Goal: Information Seeking & Learning: Compare options

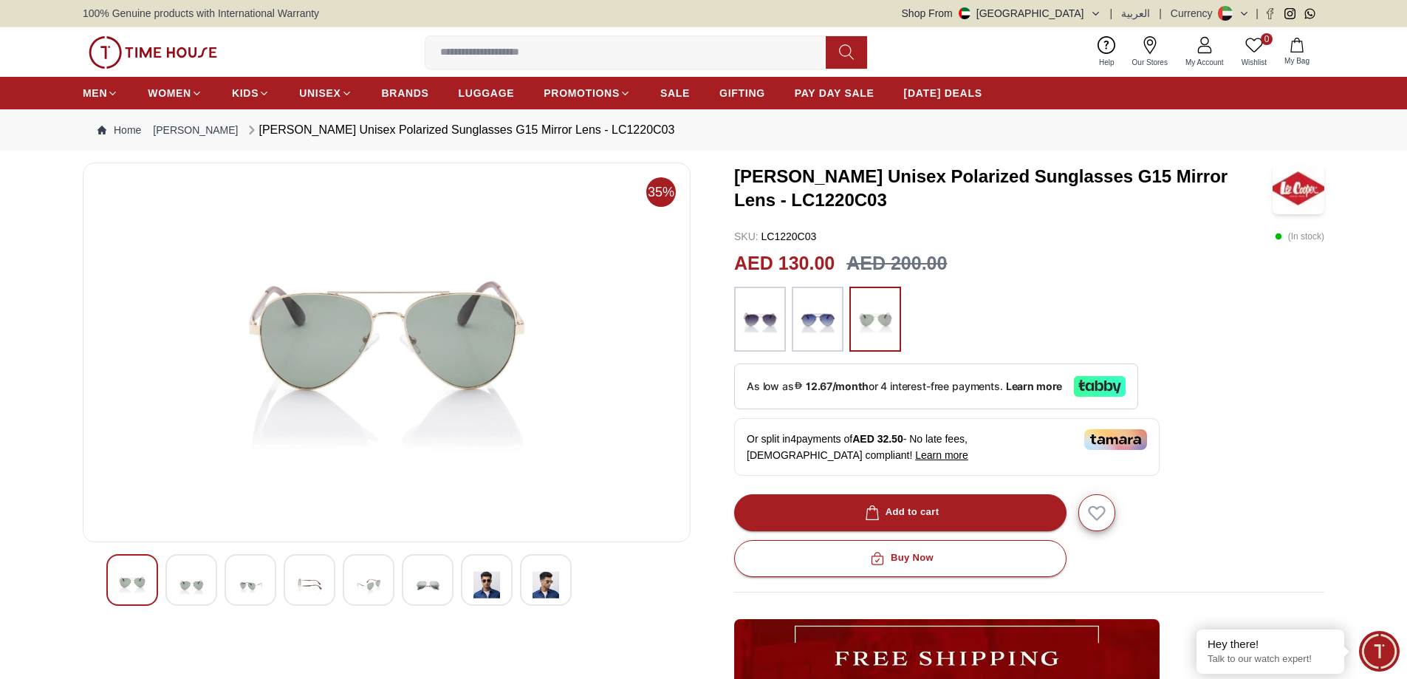
click at [490, 589] on img at bounding box center [486, 584] width 27 height 36
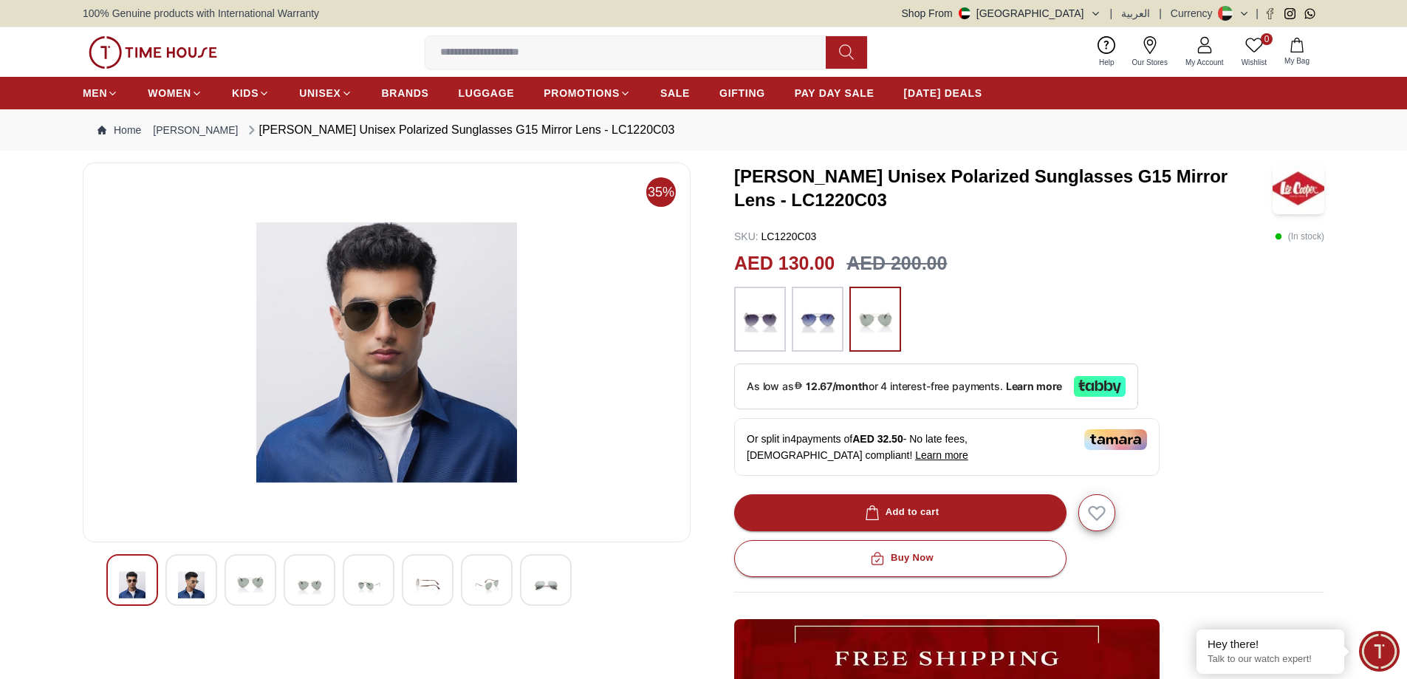
click at [547, 583] on img at bounding box center [545, 584] width 27 height 36
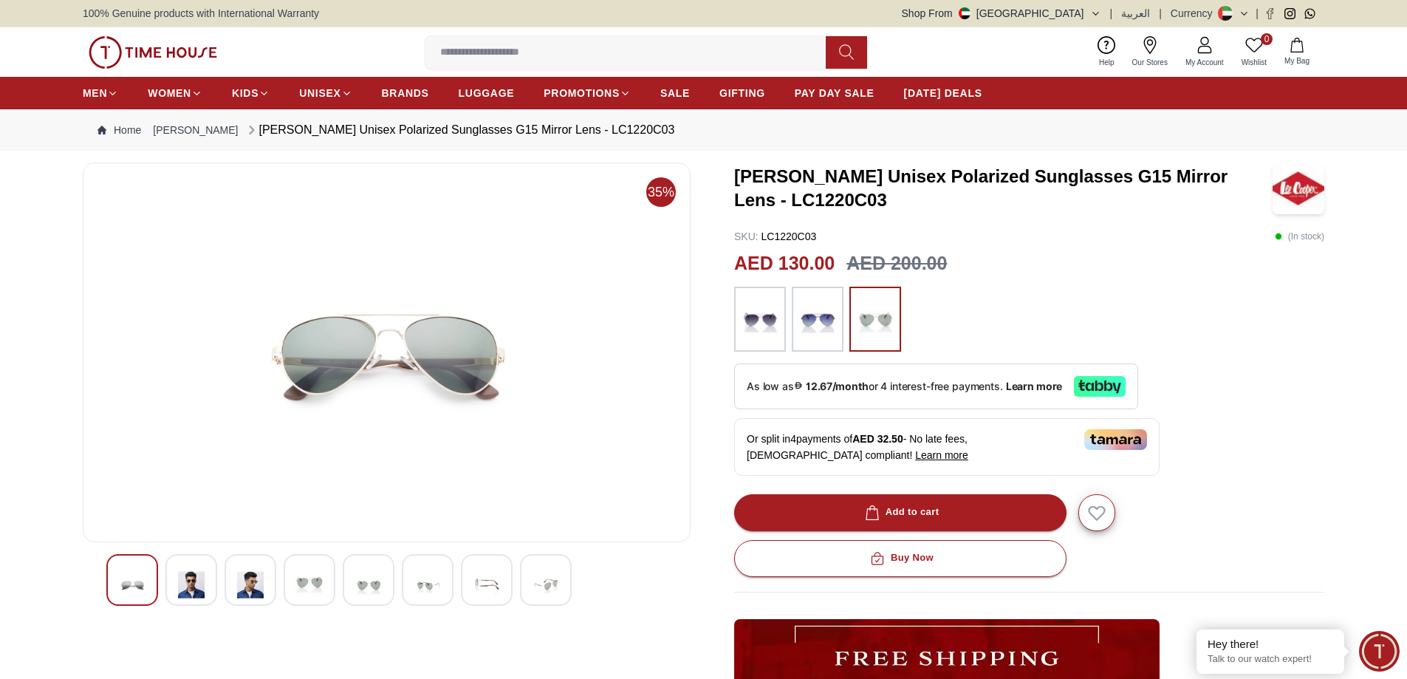
click at [191, 586] on img at bounding box center [191, 584] width 27 height 36
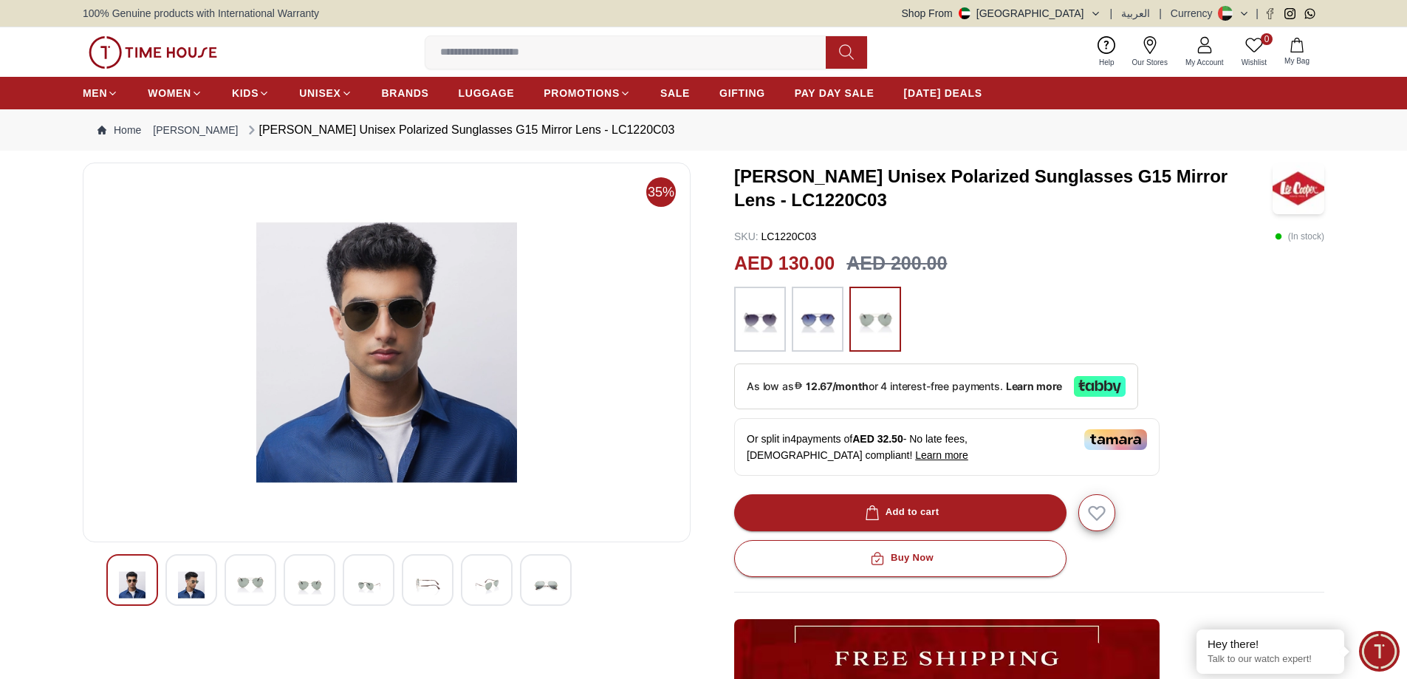
click at [823, 323] on img at bounding box center [817, 319] width 37 height 50
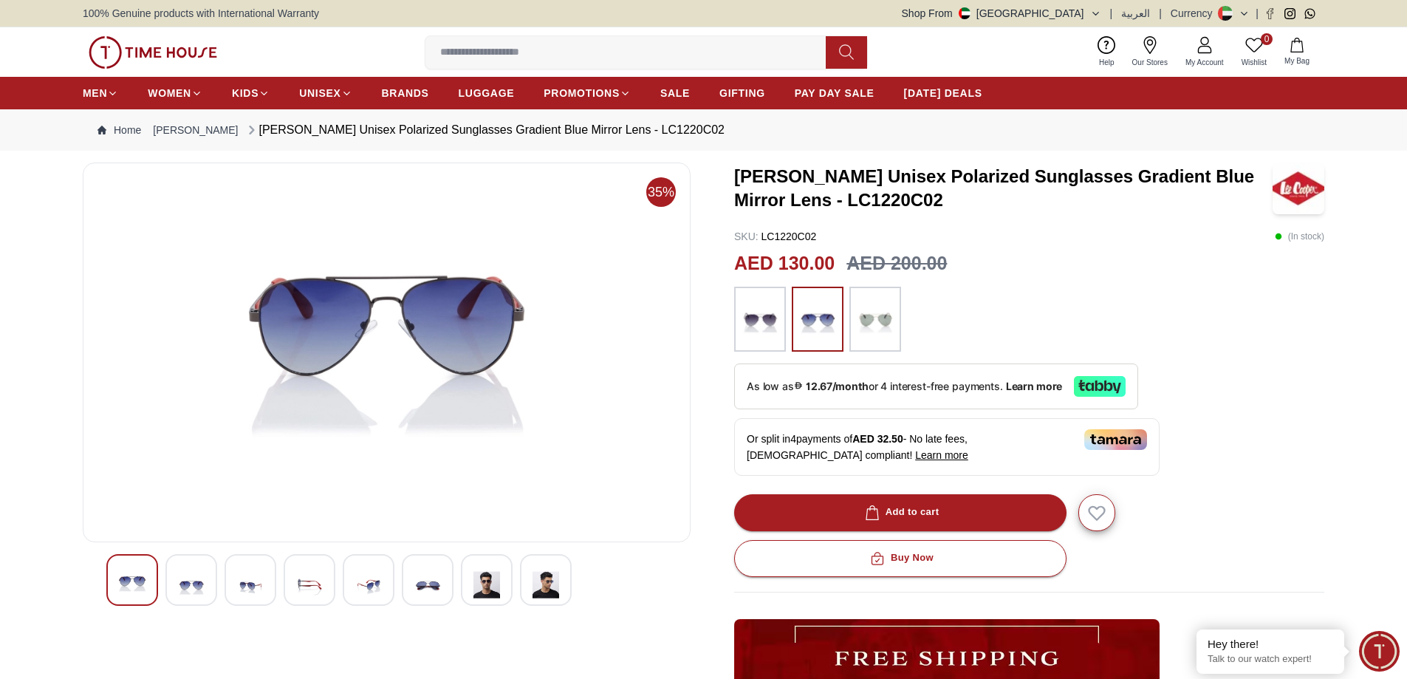
click at [533, 585] on img at bounding box center [545, 584] width 27 height 36
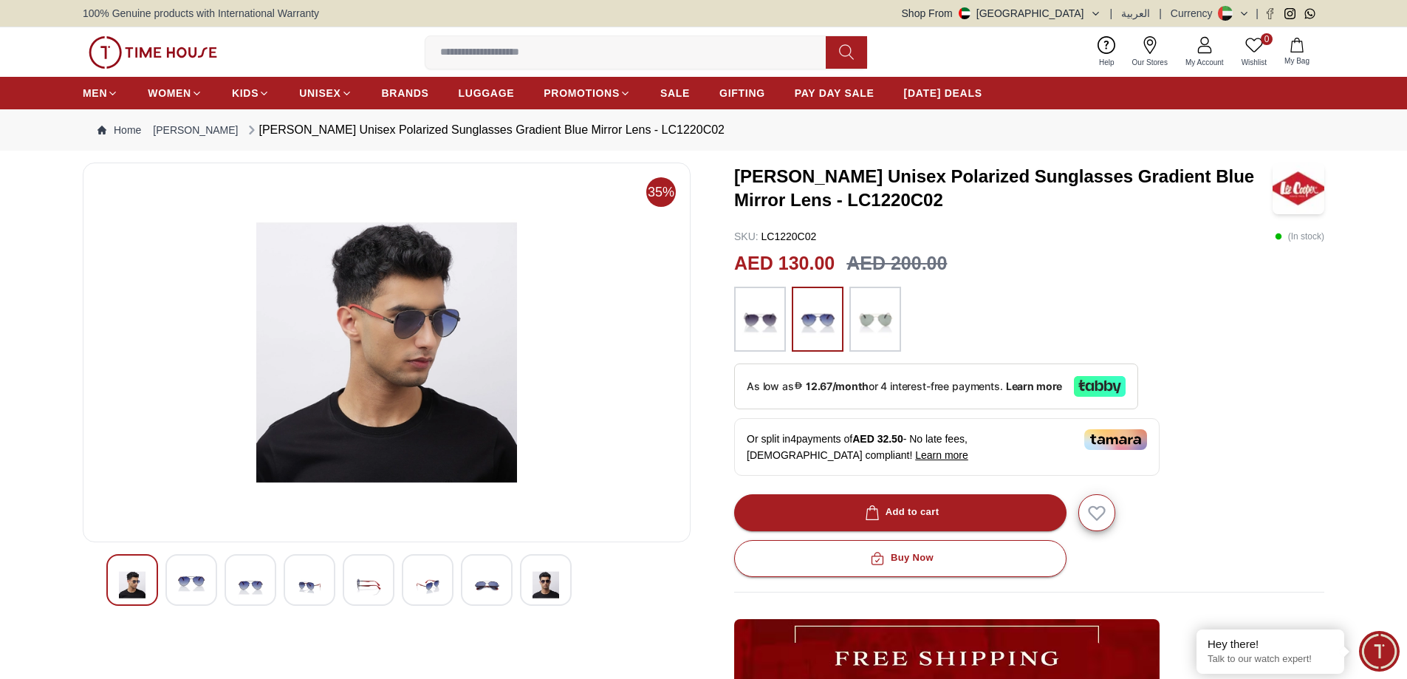
click at [498, 580] on img at bounding box center [486, 584] width 27 height 36
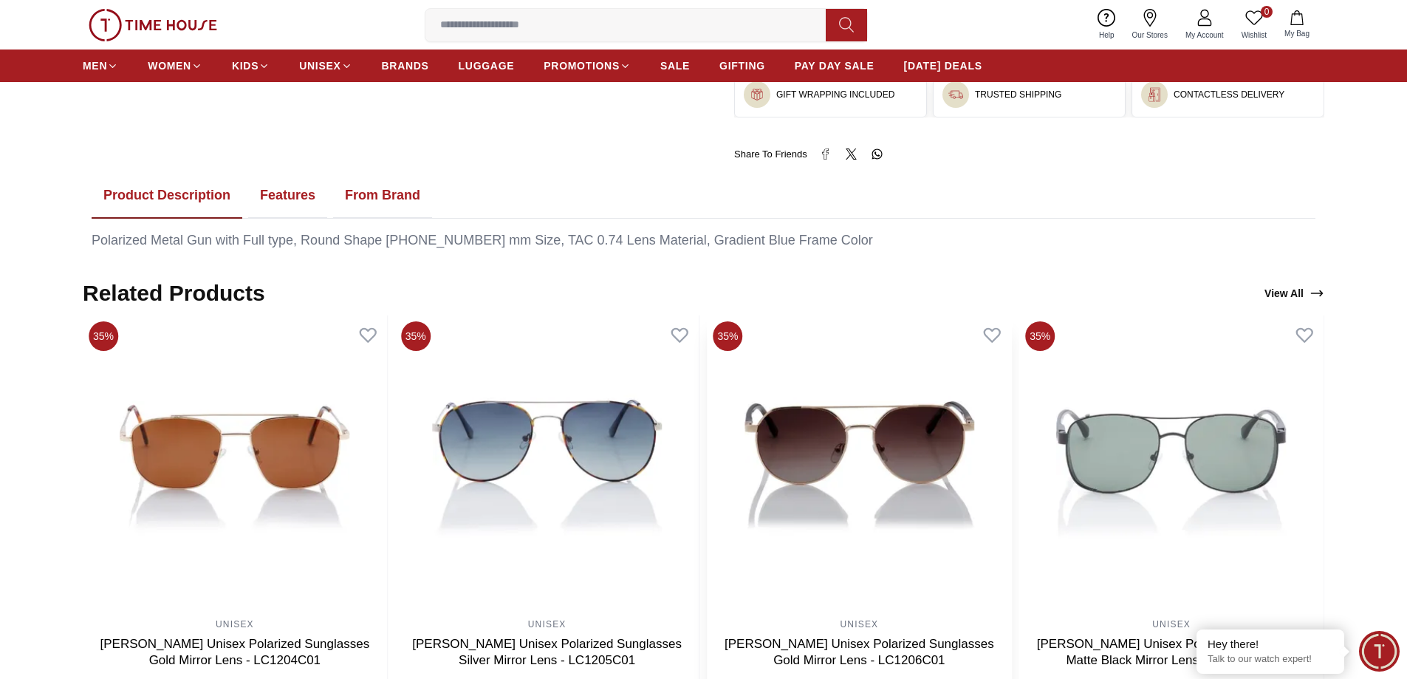
scroll to position [738, 0]
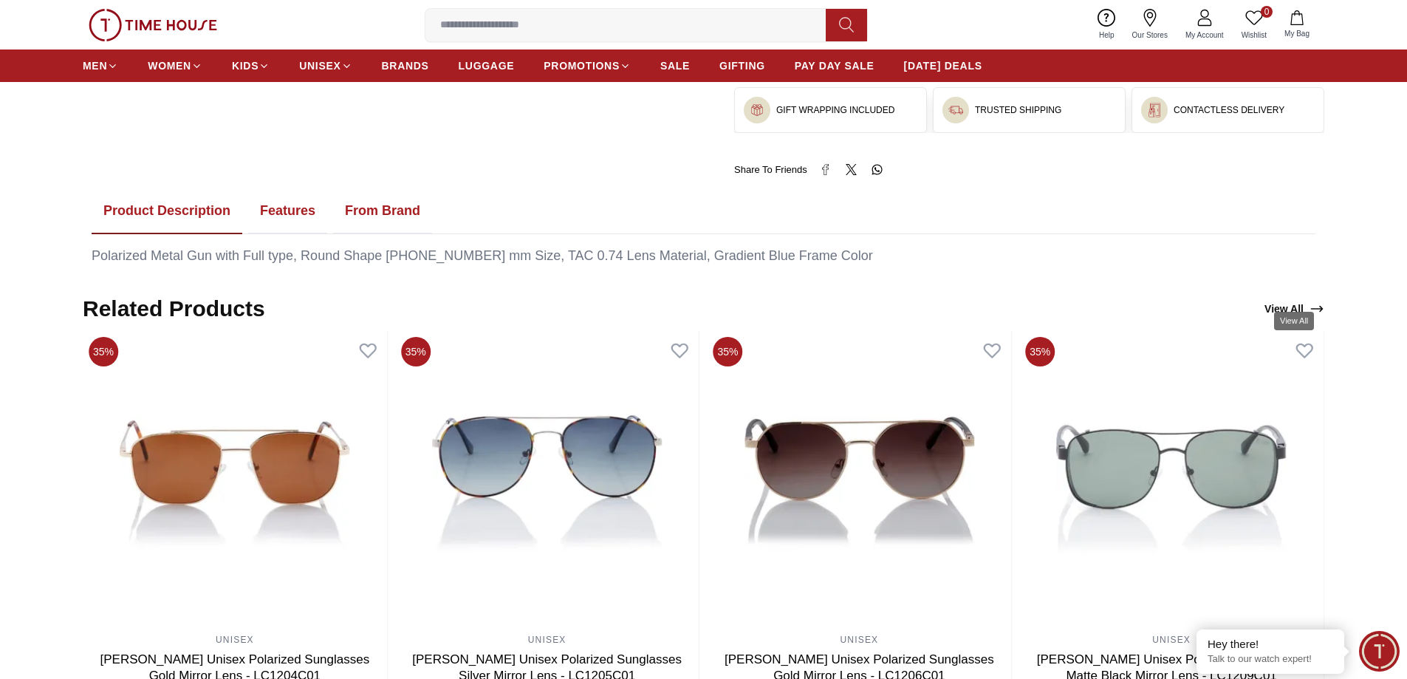
click at [1306, 298] on link "View All" at bounding box center [1294, 308] width 66 height 21
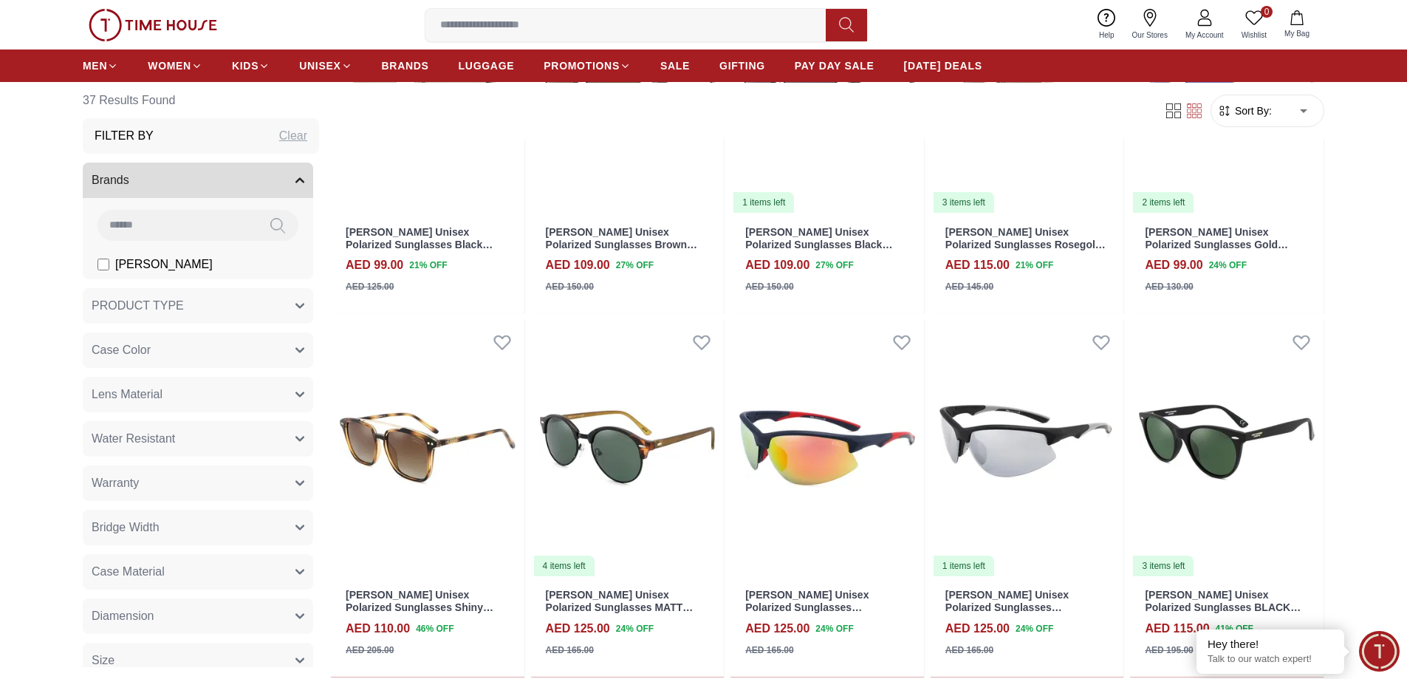
scroll to position [665, 0]
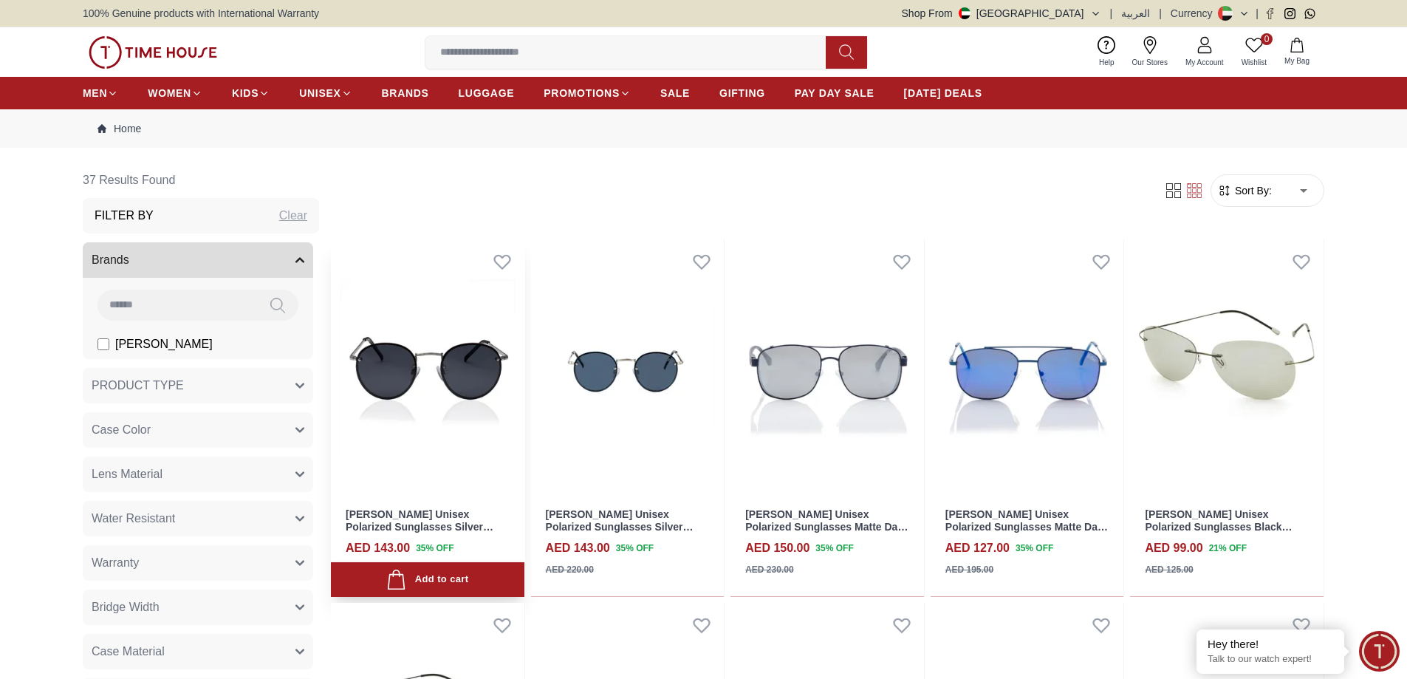
click at [436, 357] on img at bounding box center [427, 367] width 193 height 257
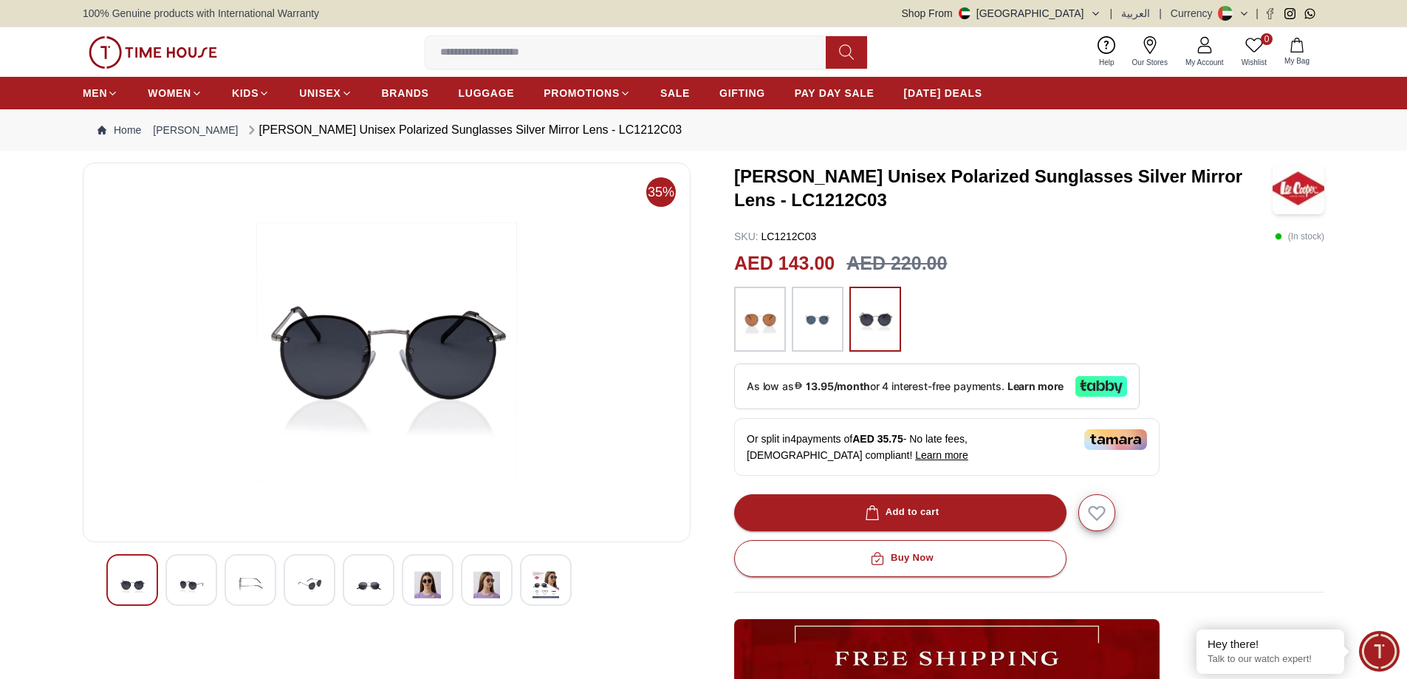
click at [429, 590] on img at bounding box center [427, 584] width 27 height 36
